Goal: Task Accomplishment & Management: Complete application form

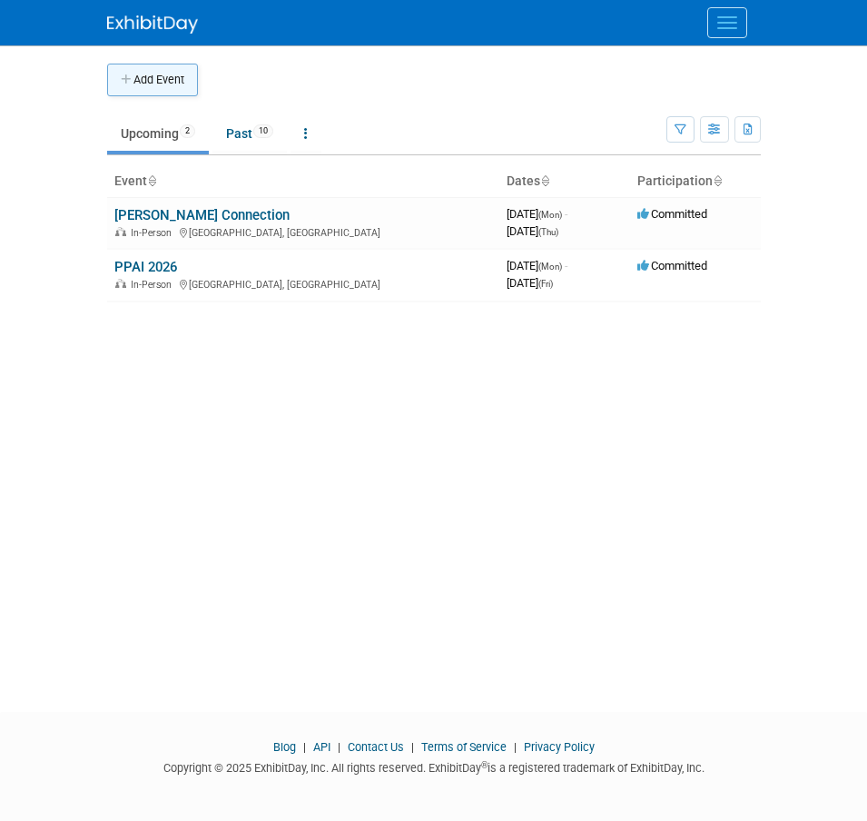
click at [183, 74] on button "Add Event" at bounding box center [152, 80] width 91 height 33
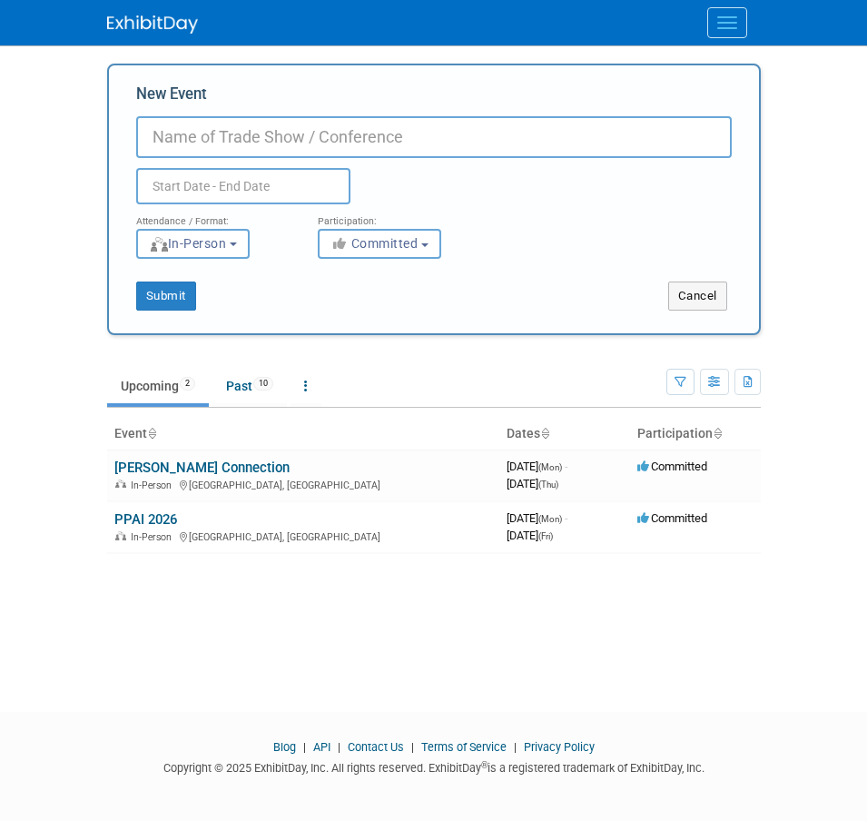
click at [312, 138] on input "New Event" at bounding box center [434, 137] width 596 height 42
type input "ASB National Sales Conference"
click at [270, 180] on input "text" at bounding box center [243, 186] width 214 height 36
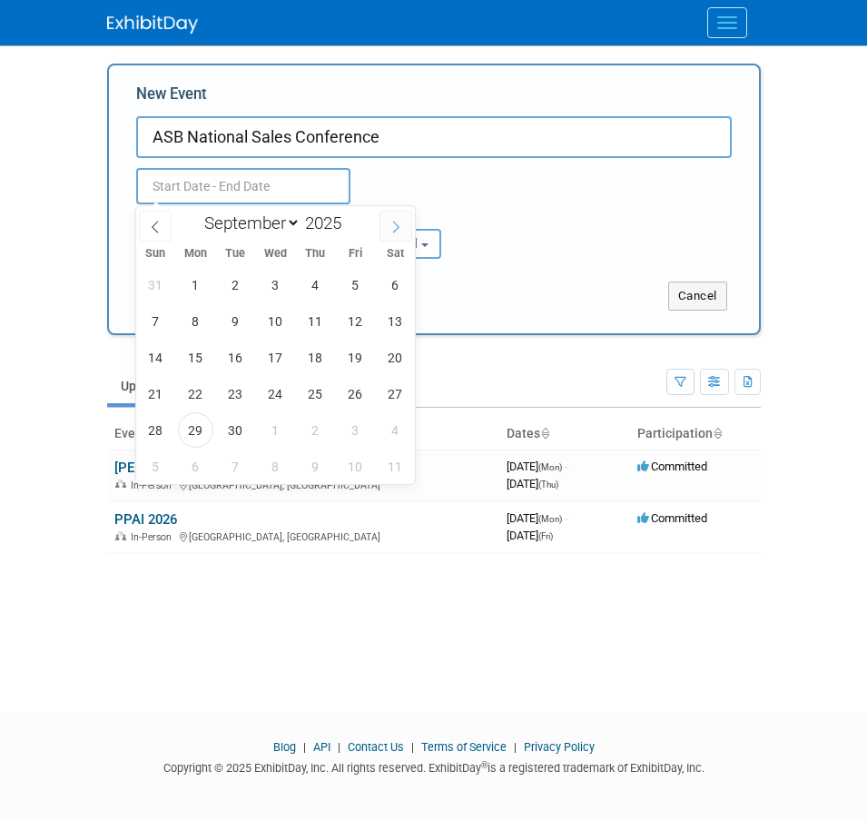
click at [387, 224] on span at bounding box center [396, 226] width 33 height 31
click at [291, 225] on select "January February March April May June July August September October November De…" at bounding box center [248, 223] width 104 height 23
select select "2"
click at [196, 212] on select "January February March April May June July August September October November De…" at bounding box center [248, 223] width 104 height 23
click at [349, 215] on span at bounding box center [348, 218] width 13 height 11
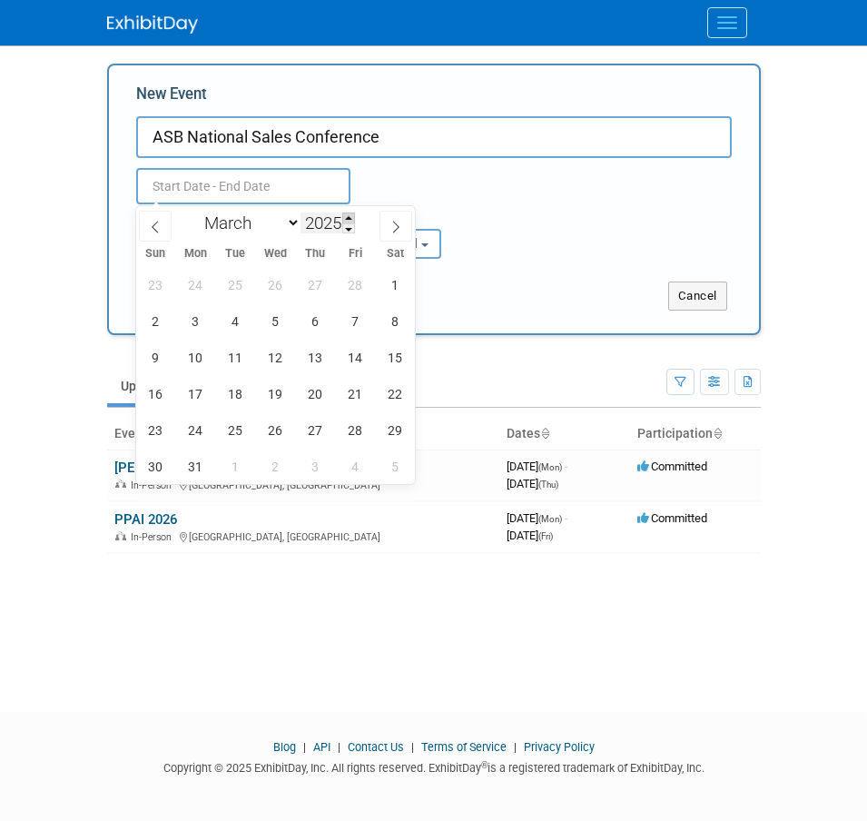
type input "2026"
click at [193, 355] on span "16" at bounding box center [195, 357] width 35 height 35
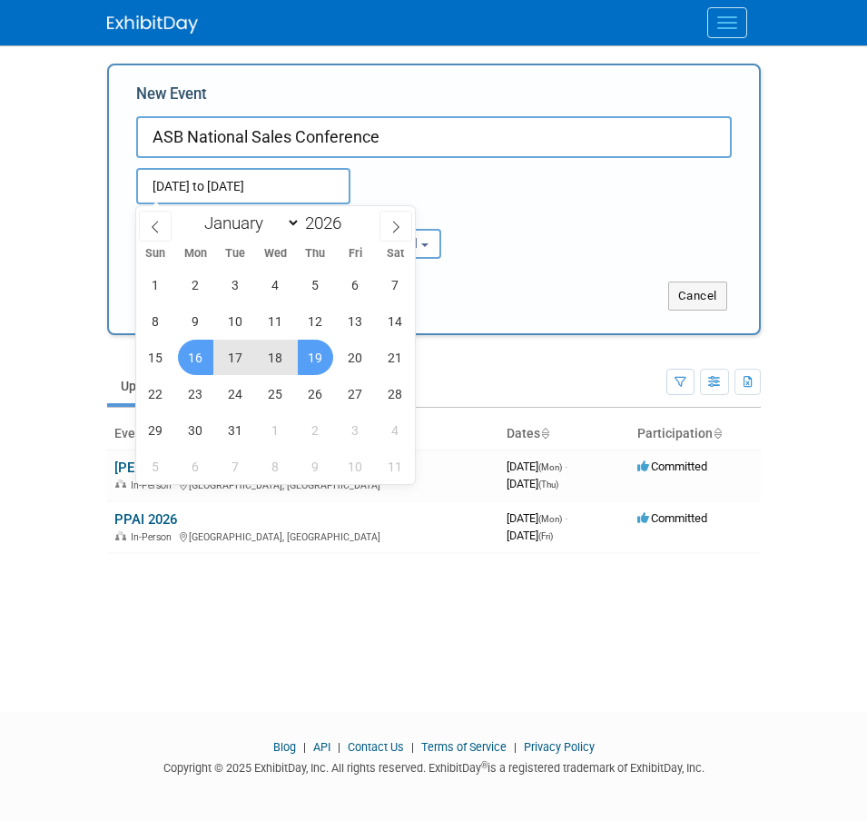
click at [325, 360] on span "19" at bounding box center [315, 357] width 35 height 35
type input "[DATE] to [DATE]"
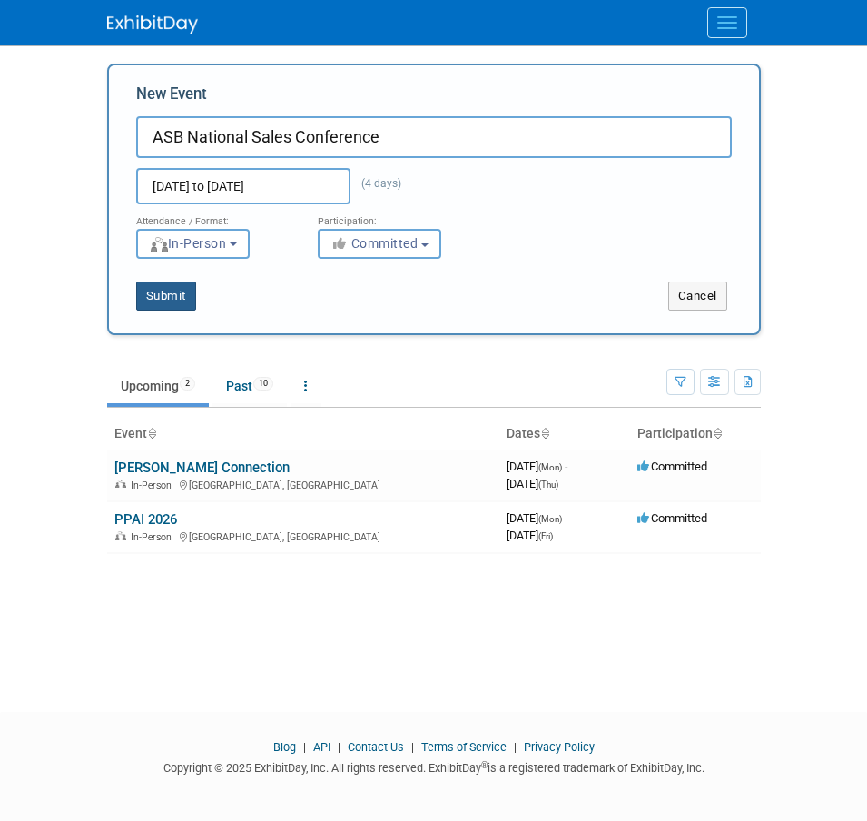
click at [171, 296] on button "Submit" at bounding box center [166, 296] width 60 height 29
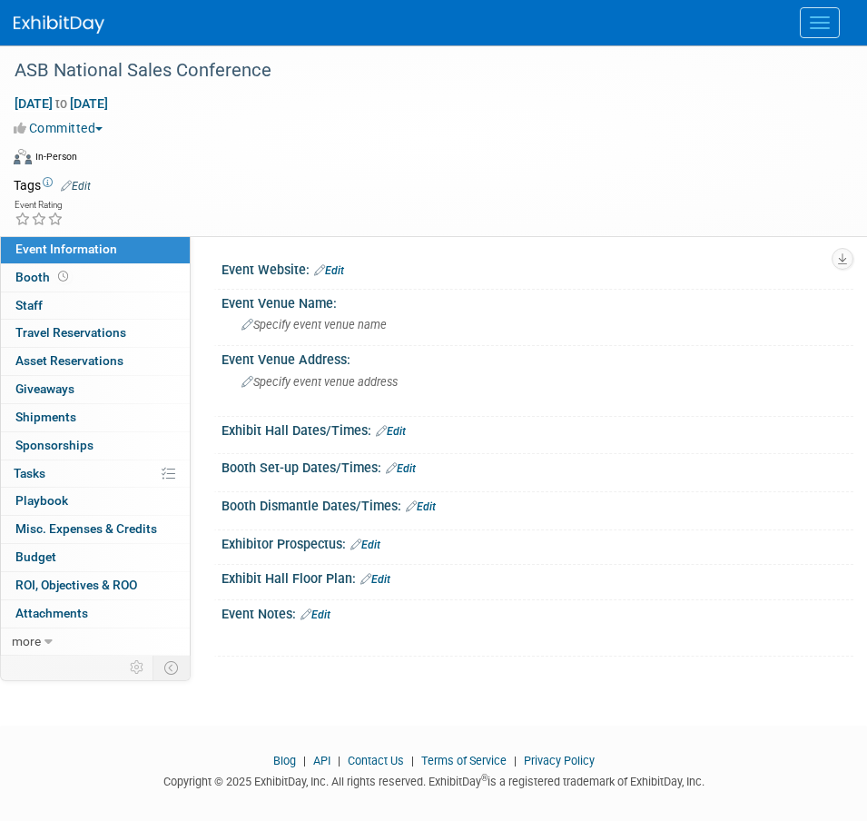
click at [828, 22] on span "Menu" at bounding box center [820, 23] width 20 height 2
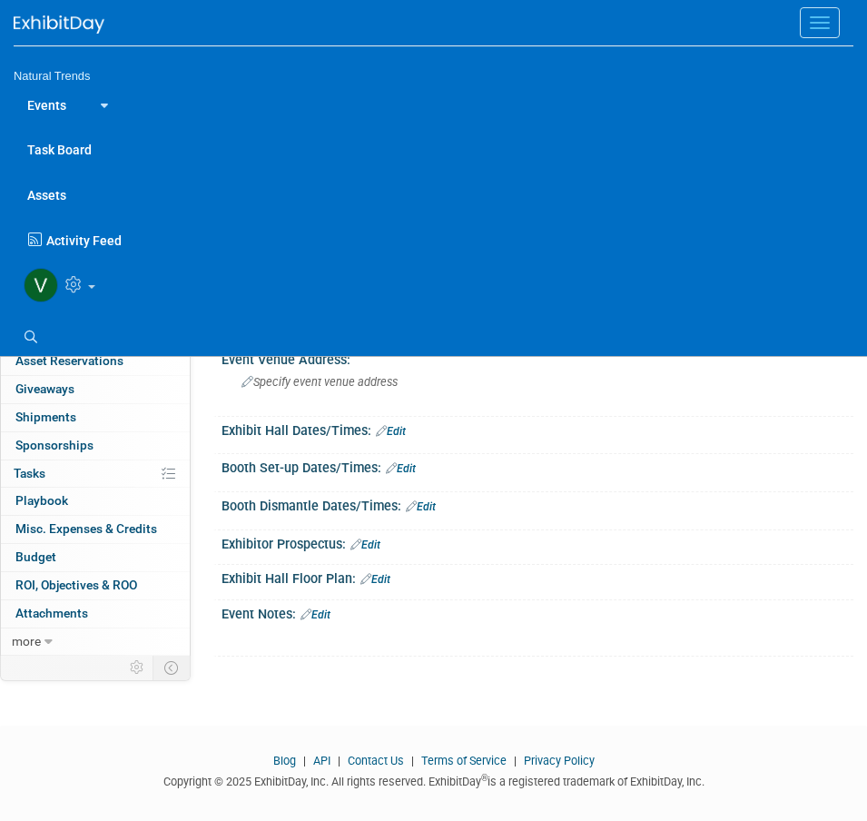
click at [831, 25] on button "Menu" at bounding box center [820, 22] width 40 height 31
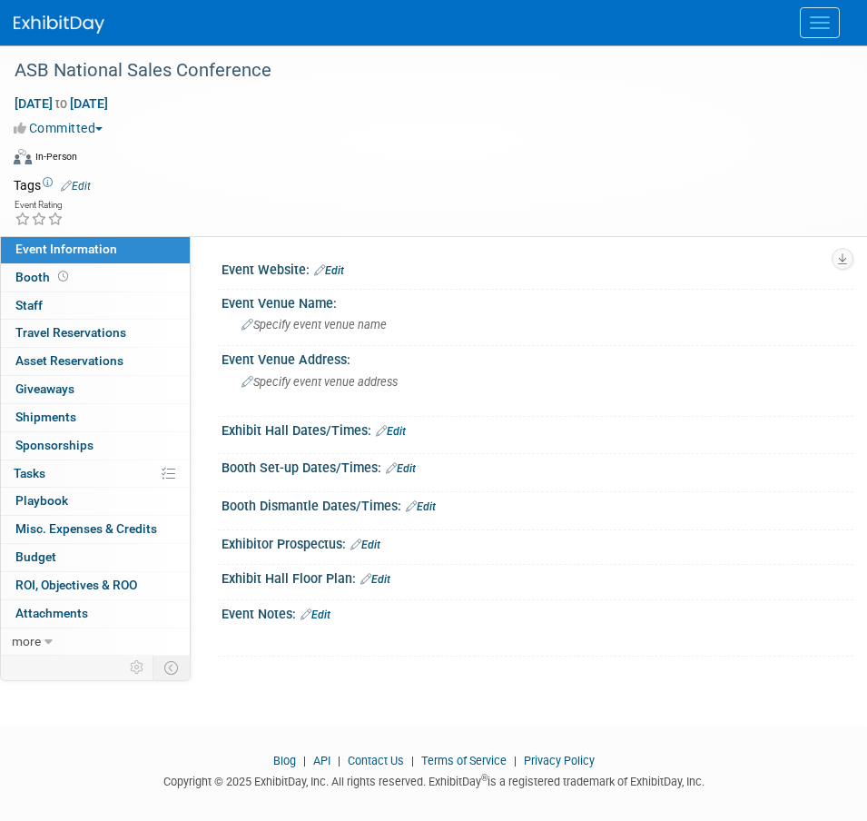
click at [818, 22] on span "Menu" at bounding box center [820, 23] width 20 height 2
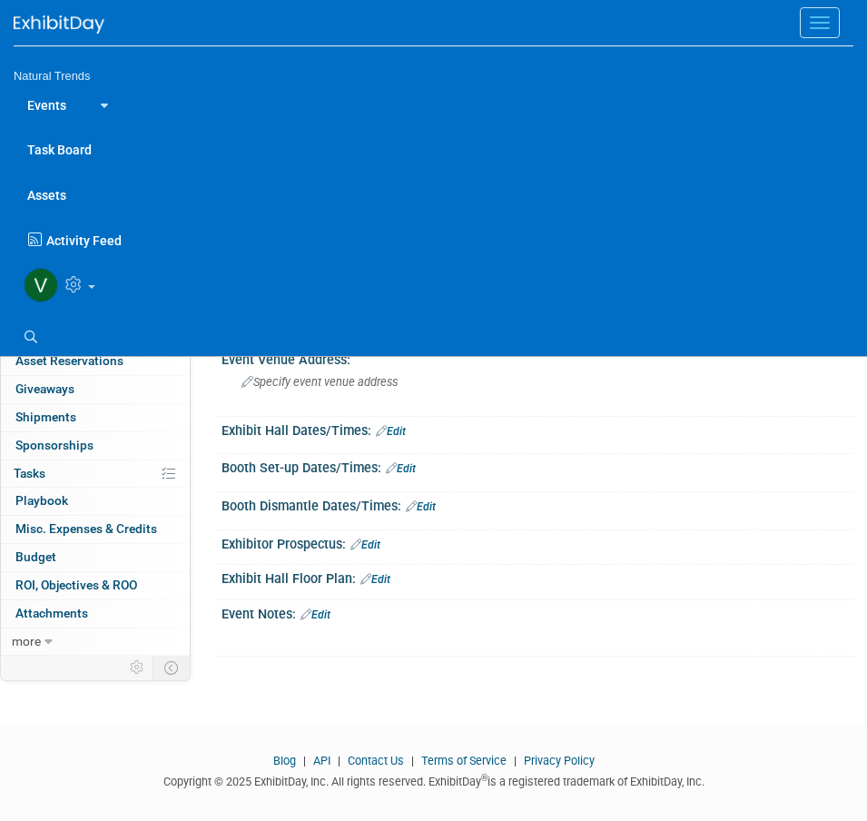
click at [40, 96] on link "Events" at bounding box center [47, 104] width 66 height 45
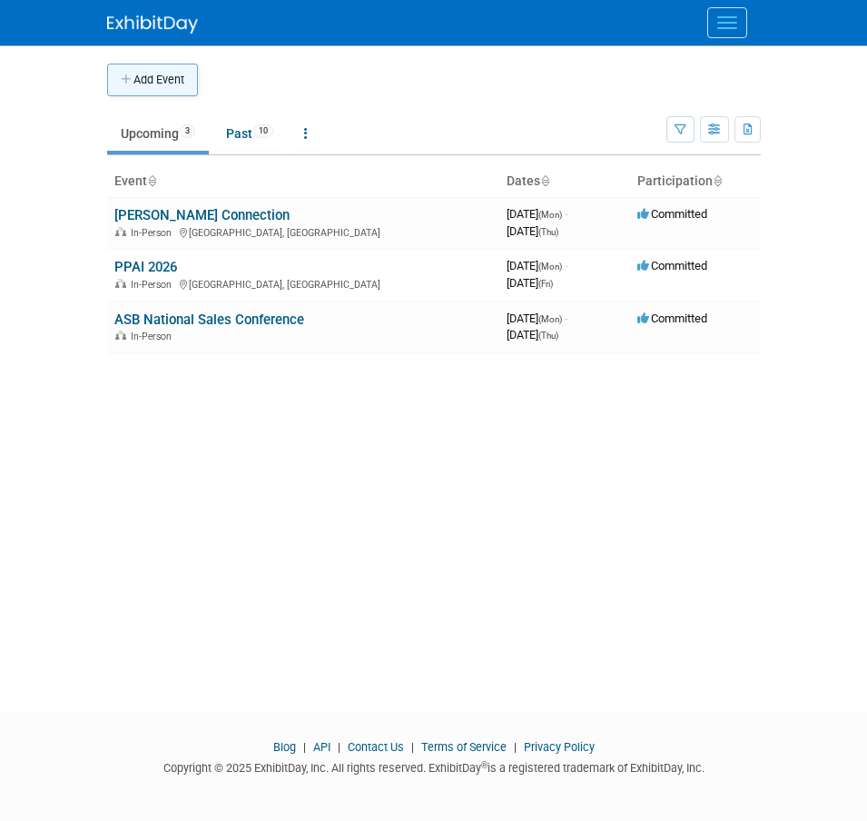
click at [155, 82] on button "Add Event" at bounding box center [152, 80] width 91 height 33
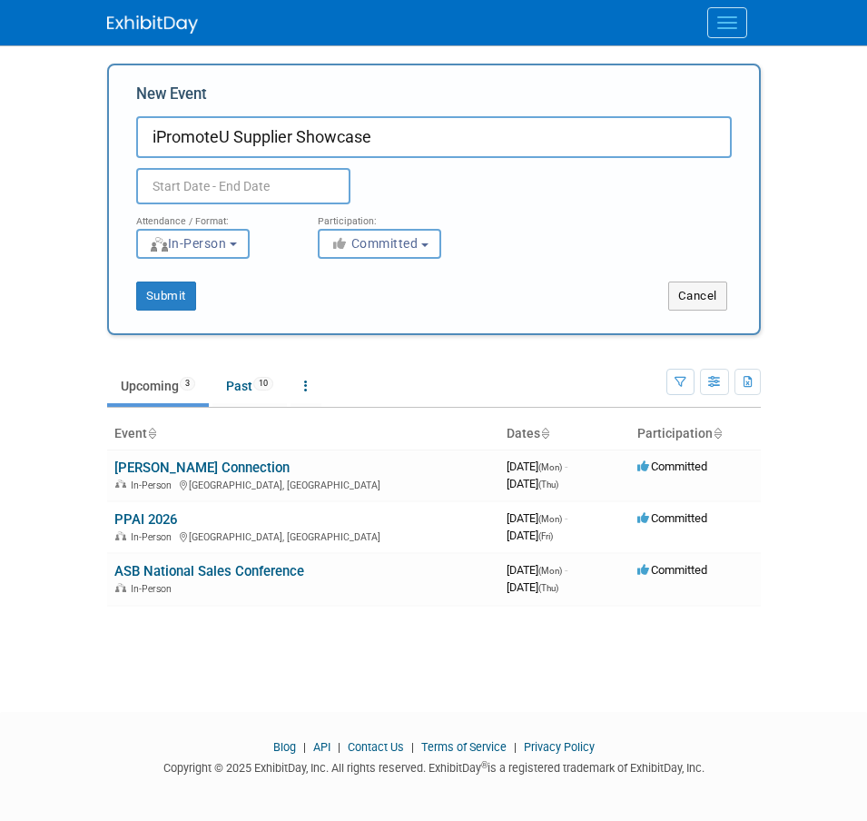
type input "iPromoteU Supplier Showcase"
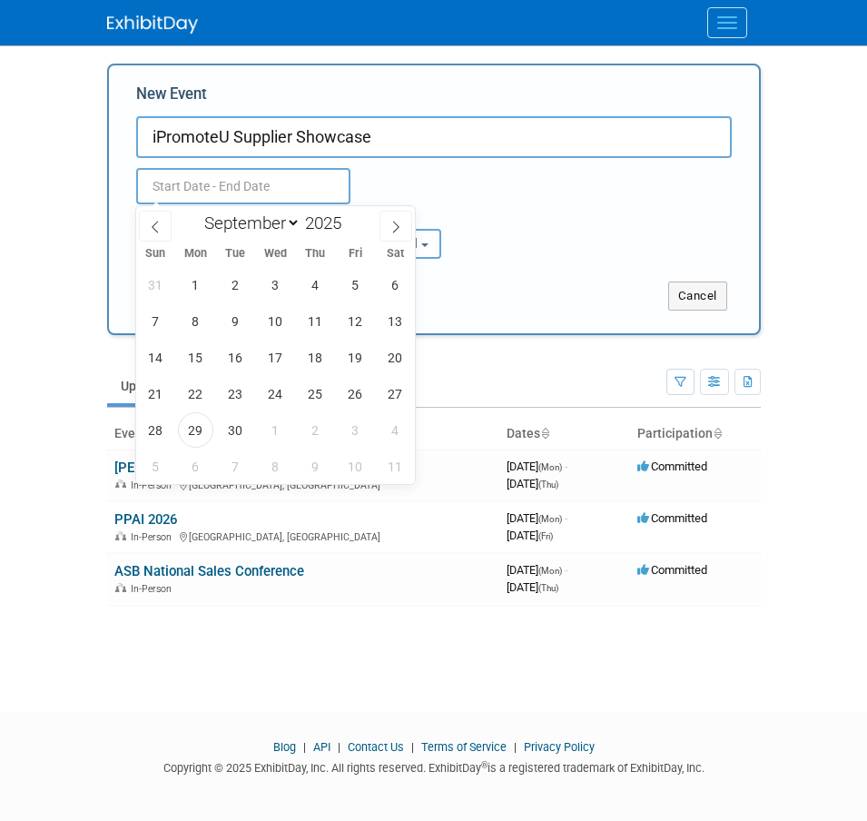
click at [234, 185] on input "text" at bounding box center [243, 186] width 214 height 36
click at [289, 224] on select "January February March April May June July August September October November De…" at bounding box center [248, 223] width 104 height 23
select select "7"
click at [196, 212] on select "January February March April May June July August September October November De…" at bounding box center [248, 223] width 104 height 23
click at [350, 217] on span at bounding box center [348, 218] width 13 height 11
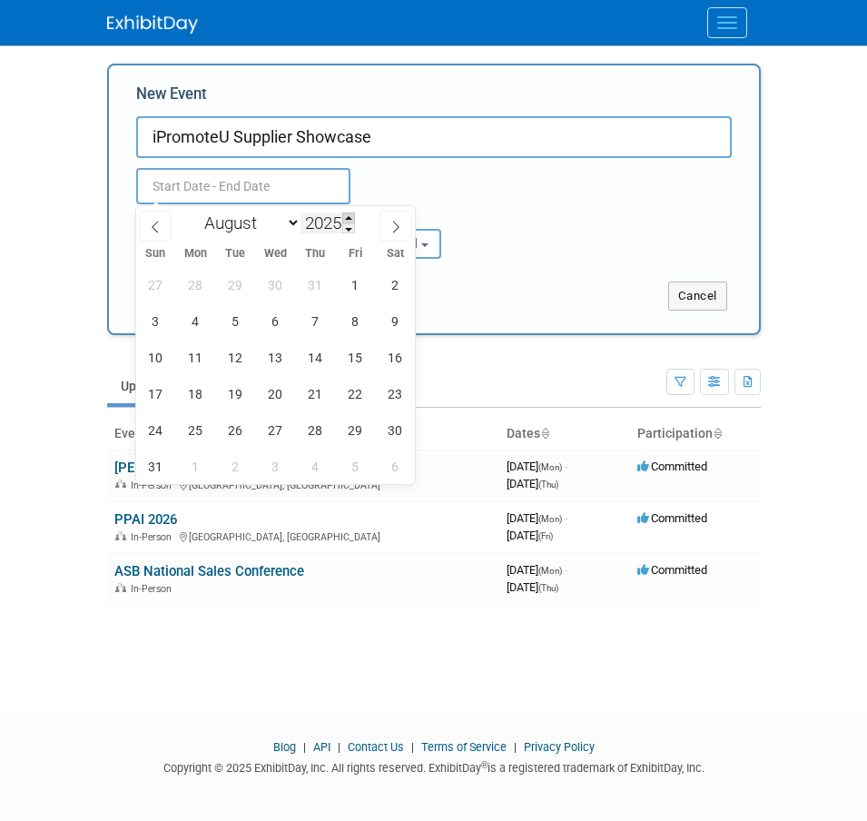
type input "2026"
click at [196, 365] on span "10" at bounding box center [195, 357] width 35 height 35
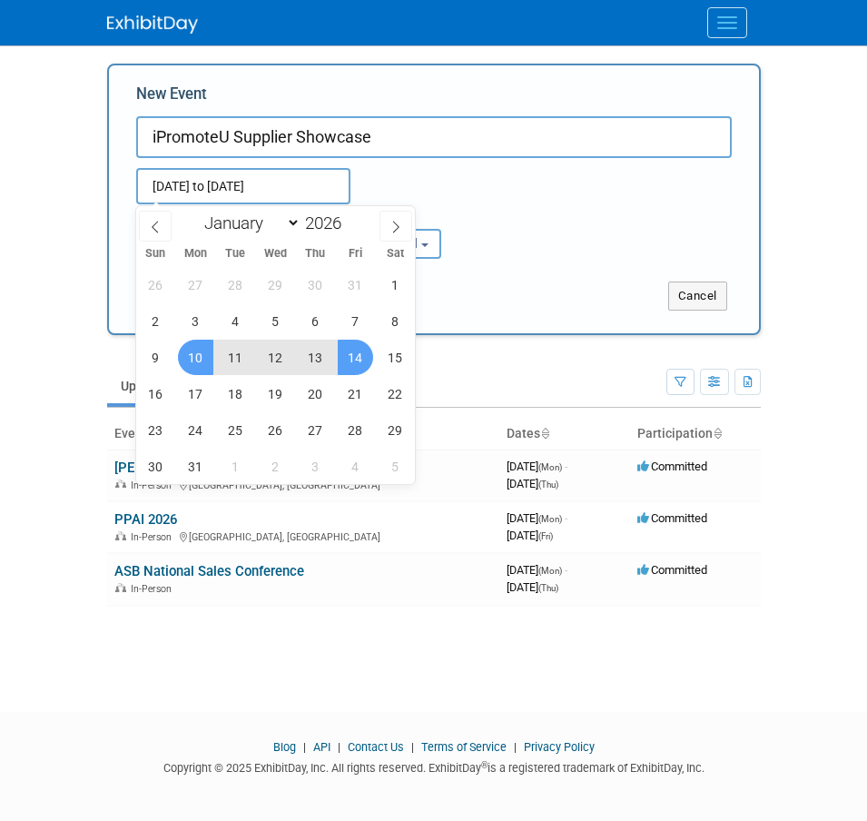
click at [362, 353] on span "14" at bounding box center [355, 357] width 35 height 35
type input "Aug 10, 2026 to Aug 14, 2026"
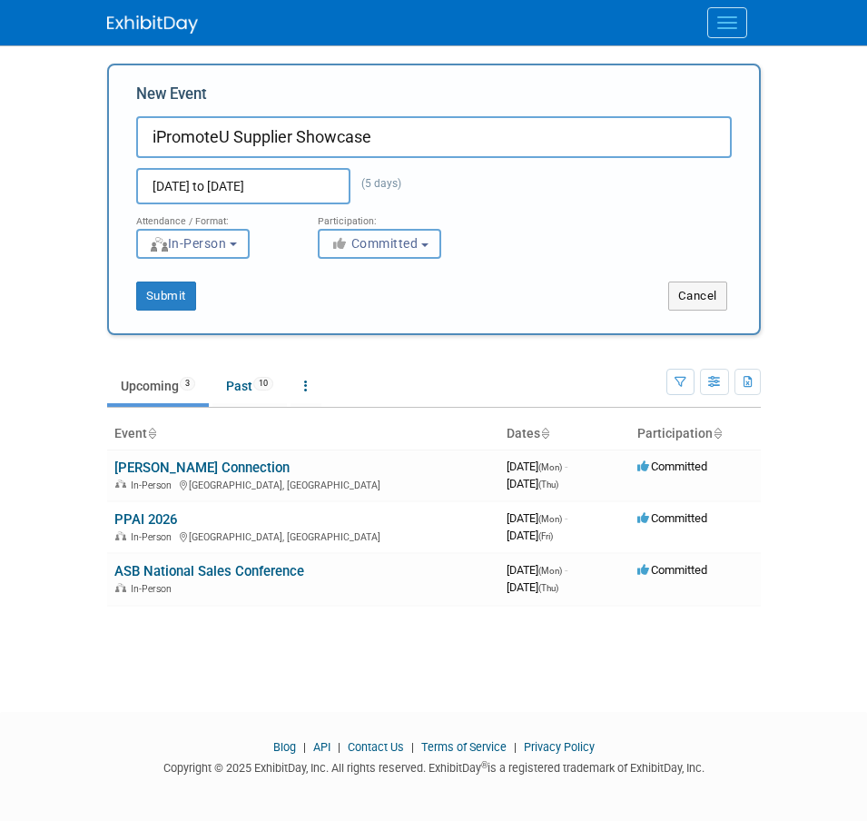
click at [424, 243] on button "Committed" at bounding box center [380, 244] width 124 height 30
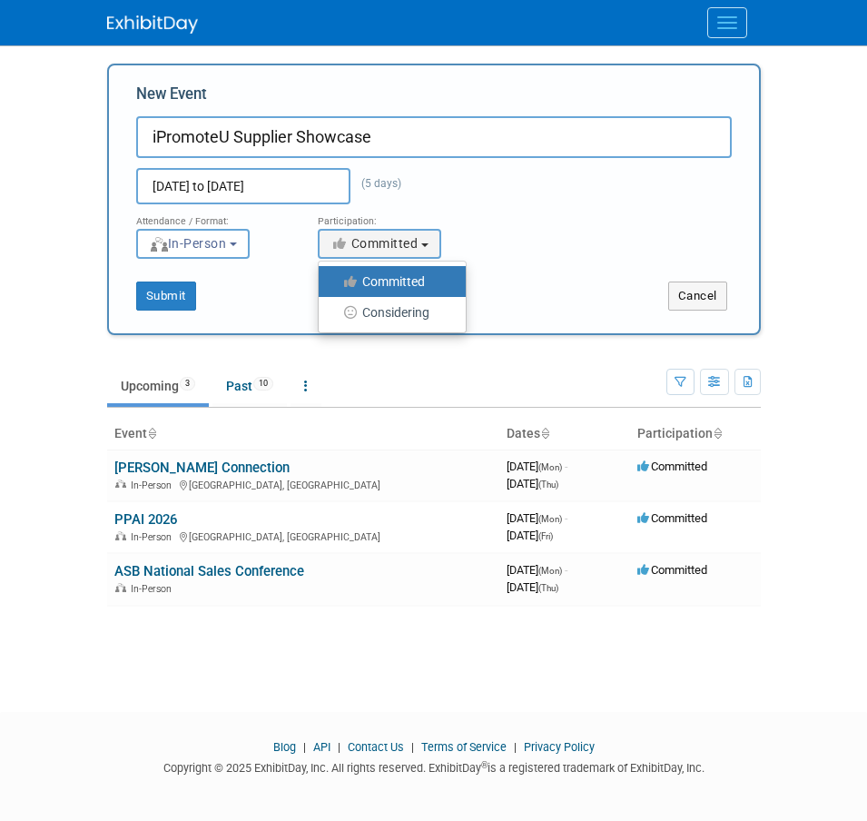
click at [412, 304] on label "Considering" at bounding box center [388, 313] width 120 height 24
click at [335, 307] on input "Considering" at bounding box center [329, 313] width 12 height 12
select select "2"
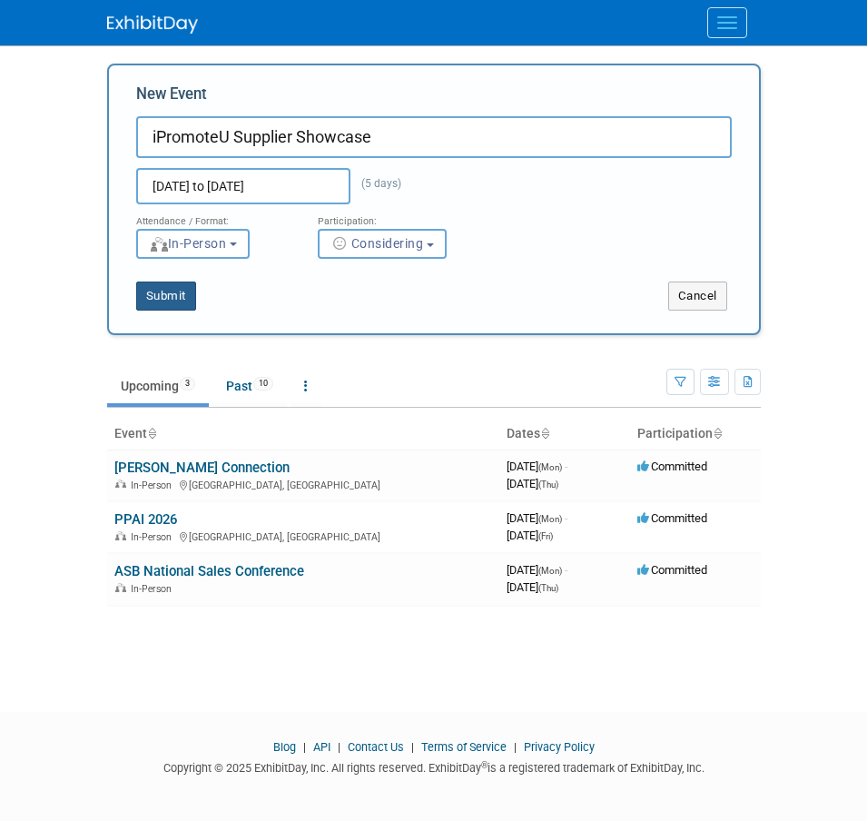
click at [148, 302] on button "Submit" at bounding box center [166, 296] width 60 height 29
